Goal: Find specific page/section: Find specific page/section

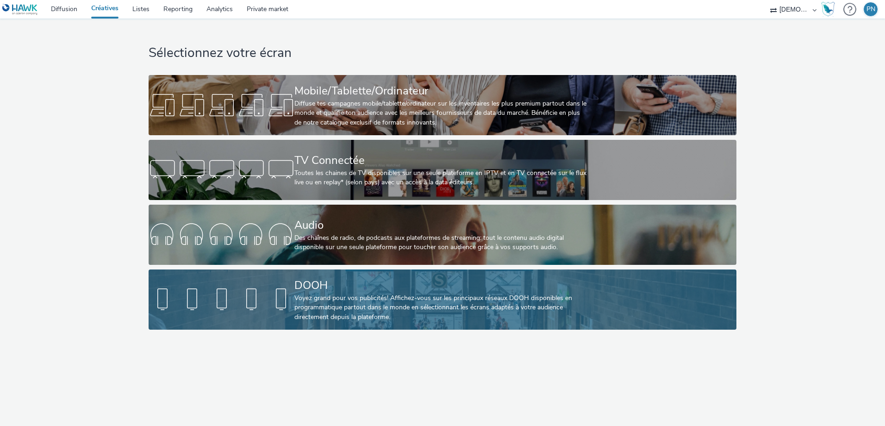
click at [309, 307] on div "Voyez grand pour vos publicités! Affichez-vous sur les principaux réseaux DOOH …" at bounding box center [440, 308] width 292 height 28
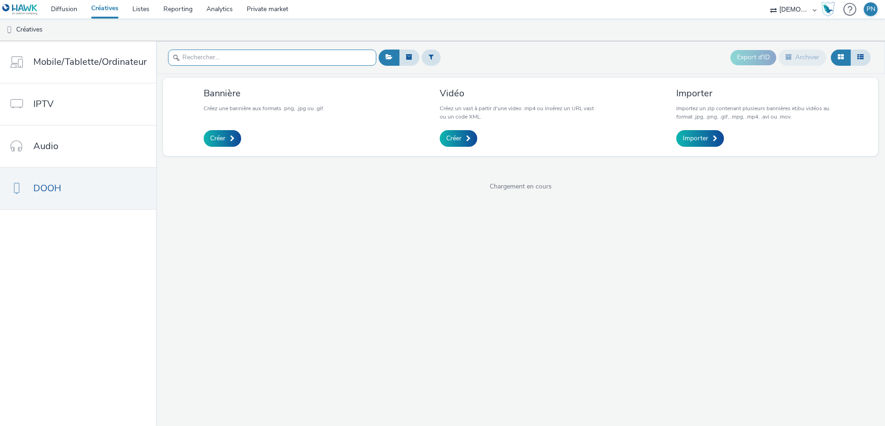
click at [271, 56] on input "text" at bounding box center [272, 58] width 208 height 16
type input "s"
click at [534, 56] on div "Export d'ID Archiver" at bounding box center [624, 57] width 497 height 23
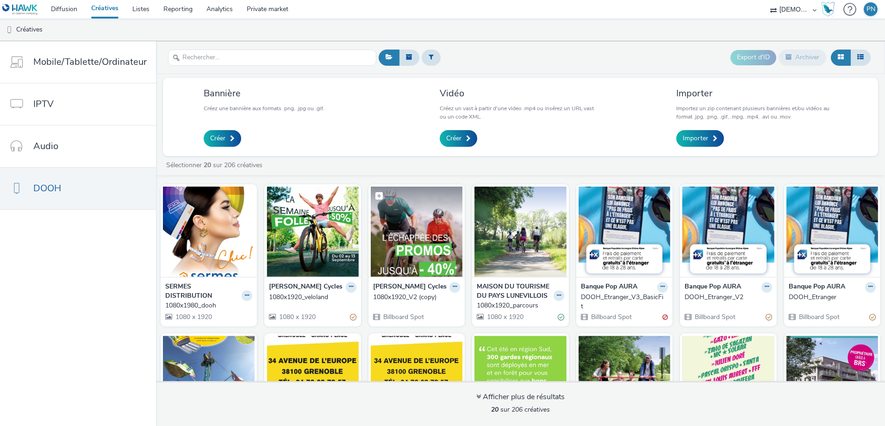
click at [403, 225] on img at bounding box center [417, 232] width 92 height 90
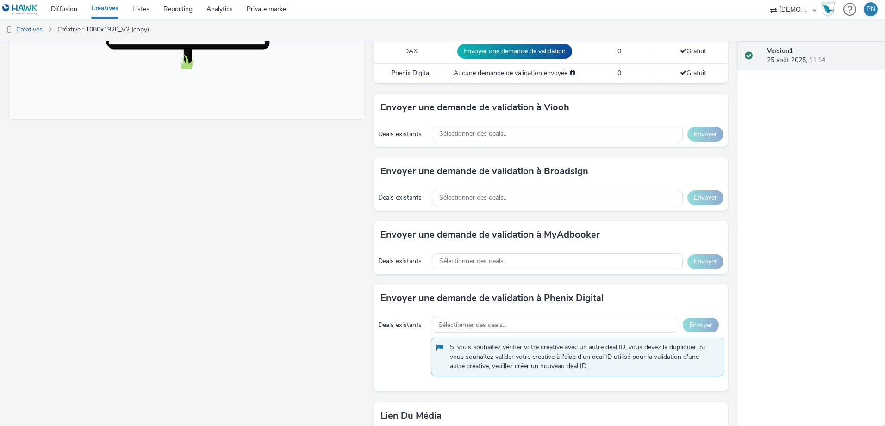
scroll to position [484, 0]
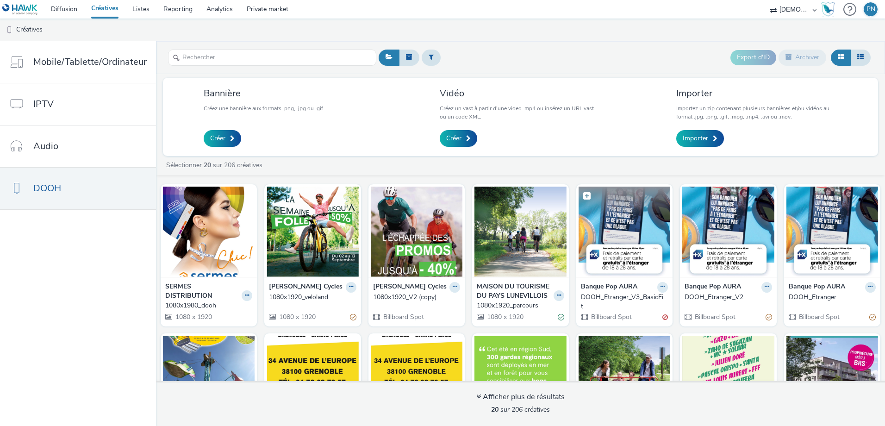
click at [587, 239] on img at bounding box center [625, 232] width 92 height 90
click at [238, 211] on figcaption at bounding box center [209, 202] width 92 height 30
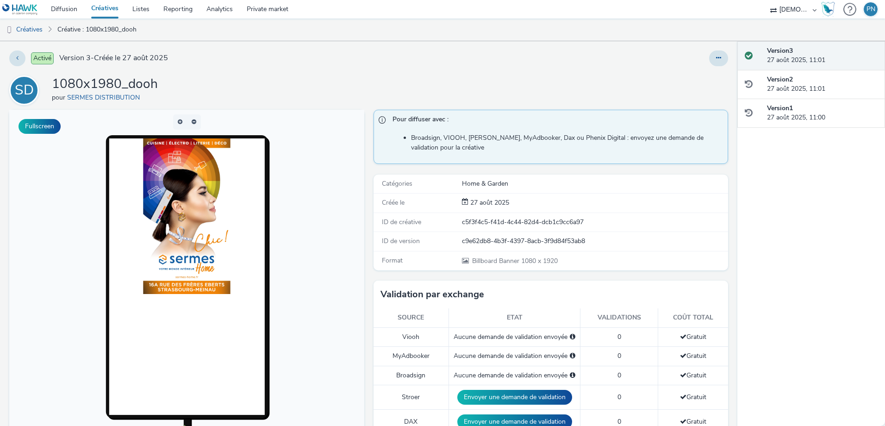
drag, startPoint x: 321, startPoint y: 142, endPoint x: 324, endPoint y: 185, distance: 42.7
click at [321, 143] on body at bounding box center [186, 300] width 355 height 380
click at [49, 130] on button "Fullscreen" at bounding box center [40, 126] width 42 height 15
click at [69, 18] on link "Diffusion" at bounding box center [64, 9] width 40 height 19
